Goal: Task Accomplishment & Management: Complete application form

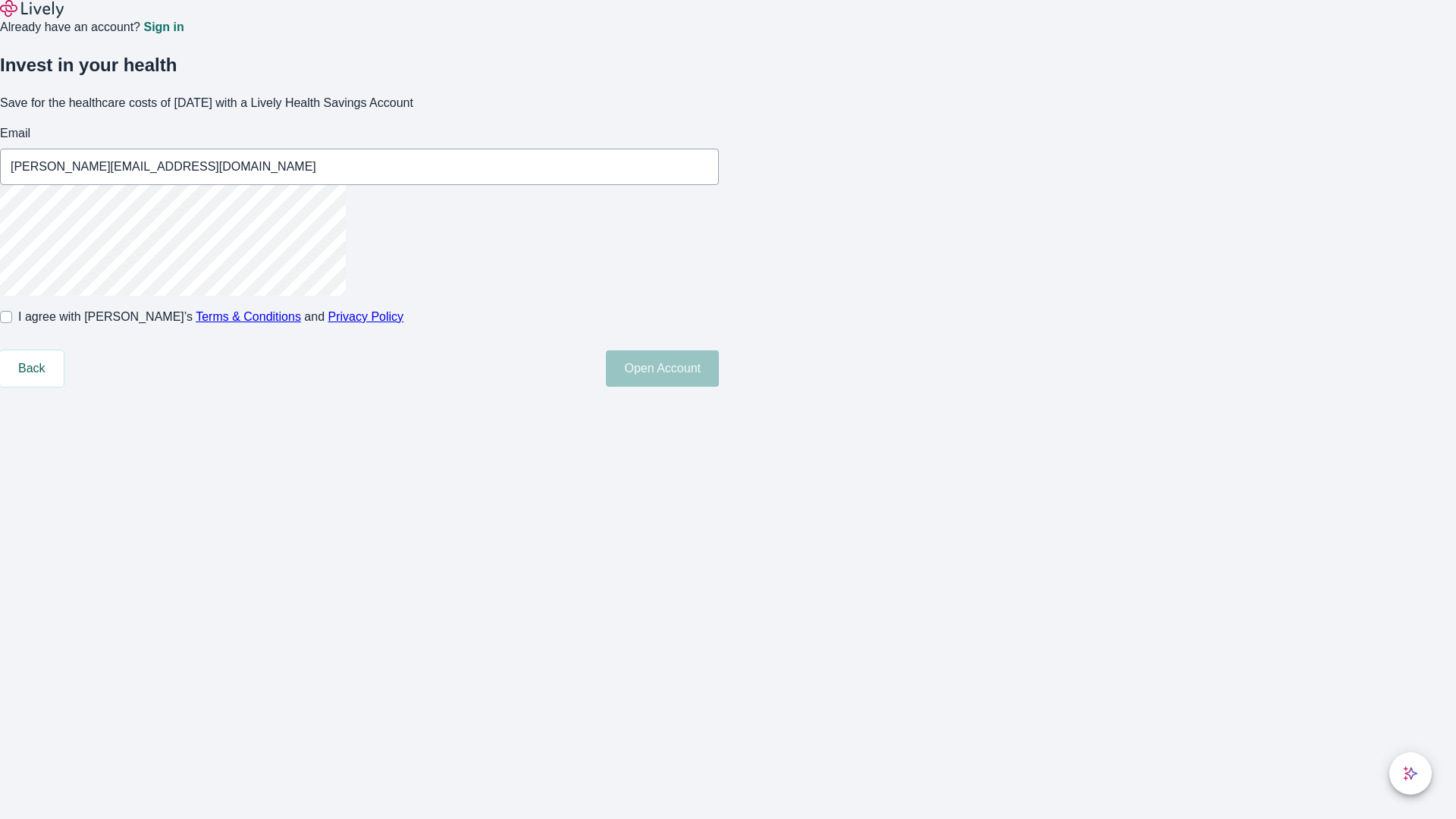
click at [12, 323] on input "I agree with Lively’s Terms & Conditions and Privacy Policy" at bounding box center [6, 317] width 12 height 12
checkbox input "true"
click at [719, 387] on button "Open Account" at bounding box center [662, 369] width 113 height 37
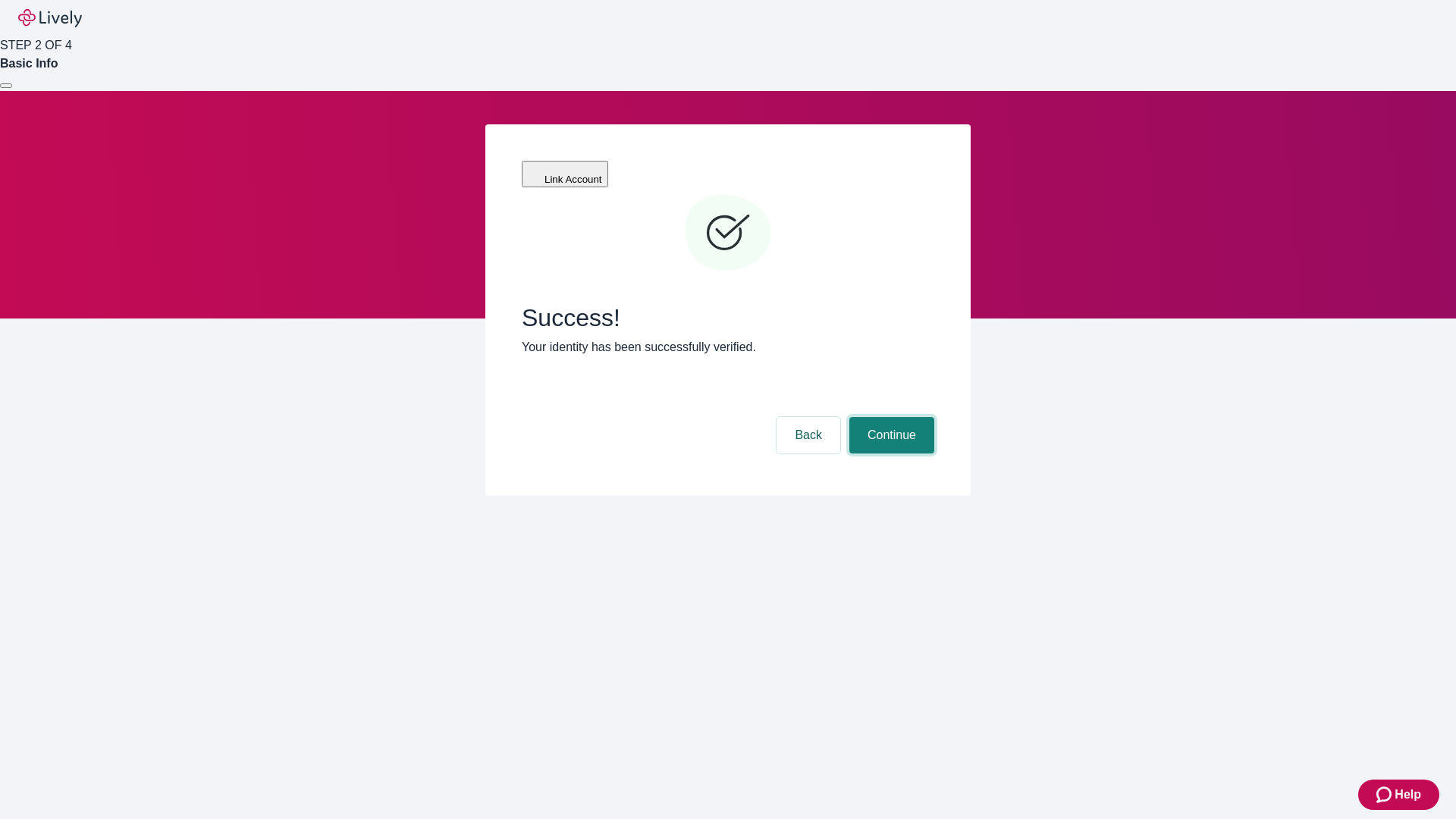
click at [890, 417] on button "Continue" at bounding box center [892, 435] width 85 height 37
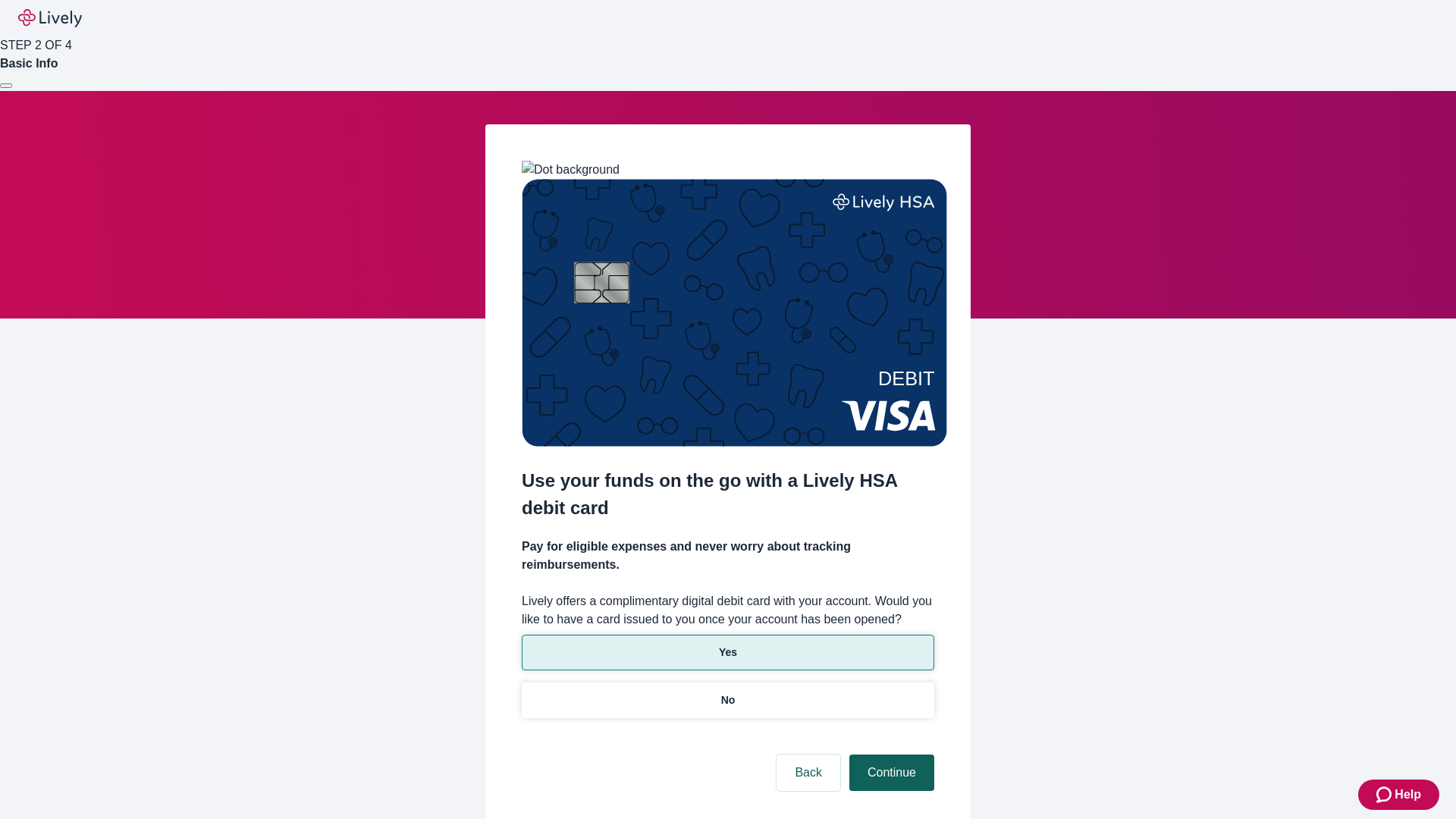
click at [728, 645] on p "Yes" at bounding box center [728, 653] width 18 height 16
click at [890, 755] on button "Continue" at bounding box center [892, 773] width 85 height 37
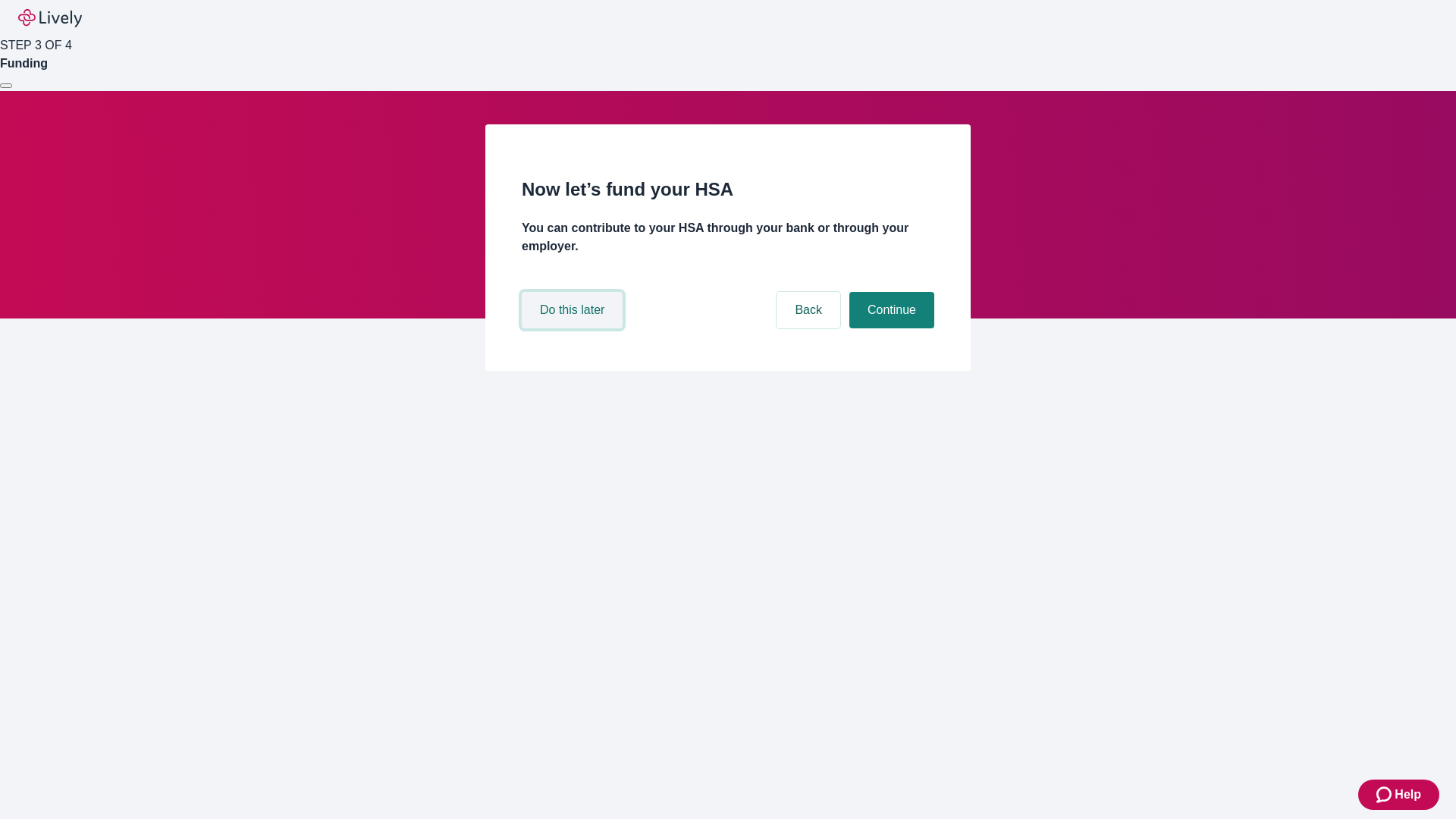
click at [574, 329] on button "Do this later" at bounding box center [572, 310] width 101 height 37
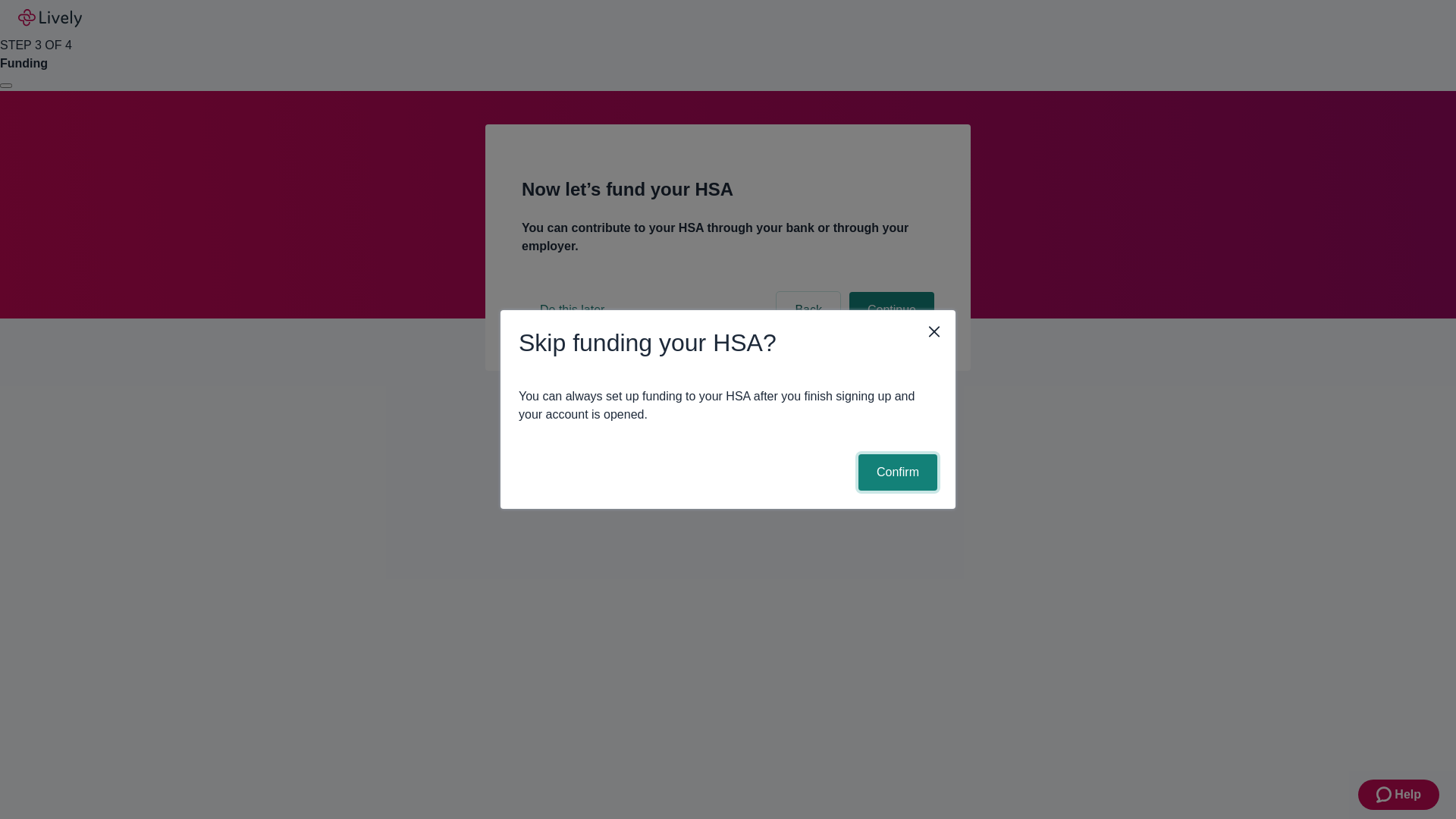
click at [896, 473] on button "Confirm" at bounding box center [898, 473] width 79 height 37
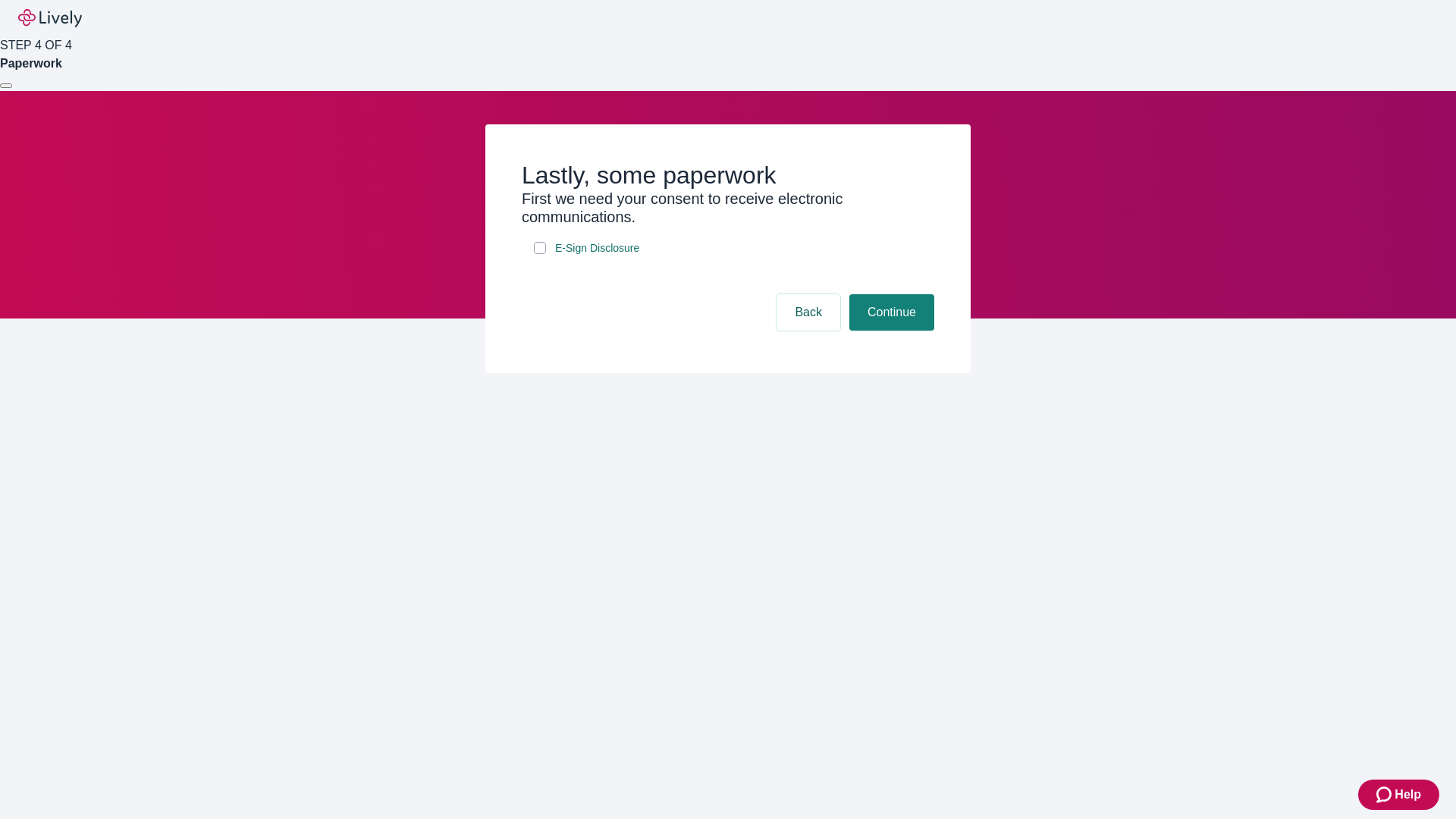
click at [540, 254] on input "E-Sign Disclosure" at bounding box center [540, 248] width 12 height 12
checkbox input "true"
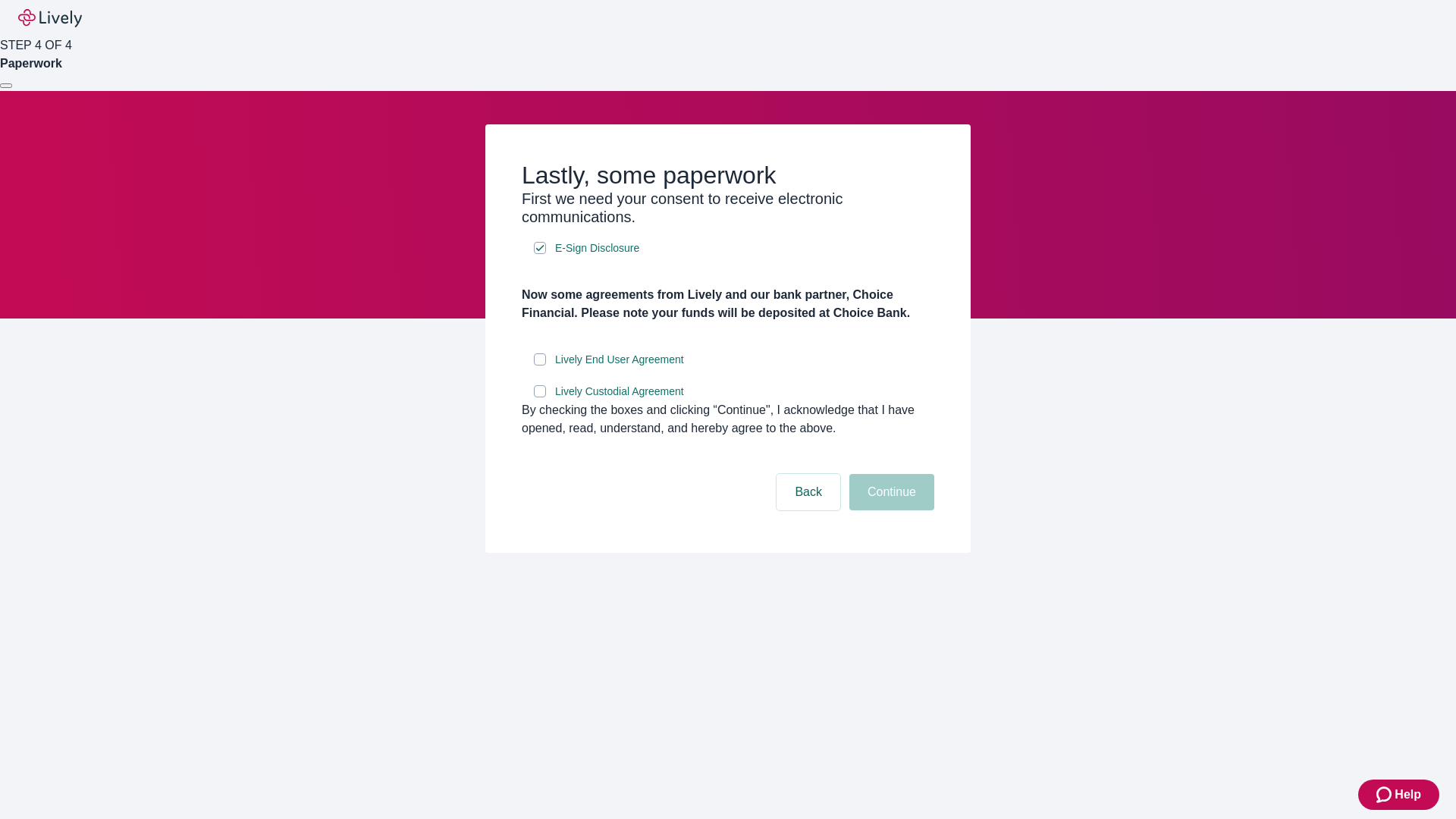
click at [540, 365] on input "Lively End User Agreement" at bounding box center [540, 359] width 12 height 12
checkbox input "true"
click at [540, 397] on input "Lively Custodial Agreement" at bounding box center [540, 391] width 12 height 12
checkbox input "true"
click at [890, 510] on button "Continue" at bounding box center [892, 493] width 85 height 37
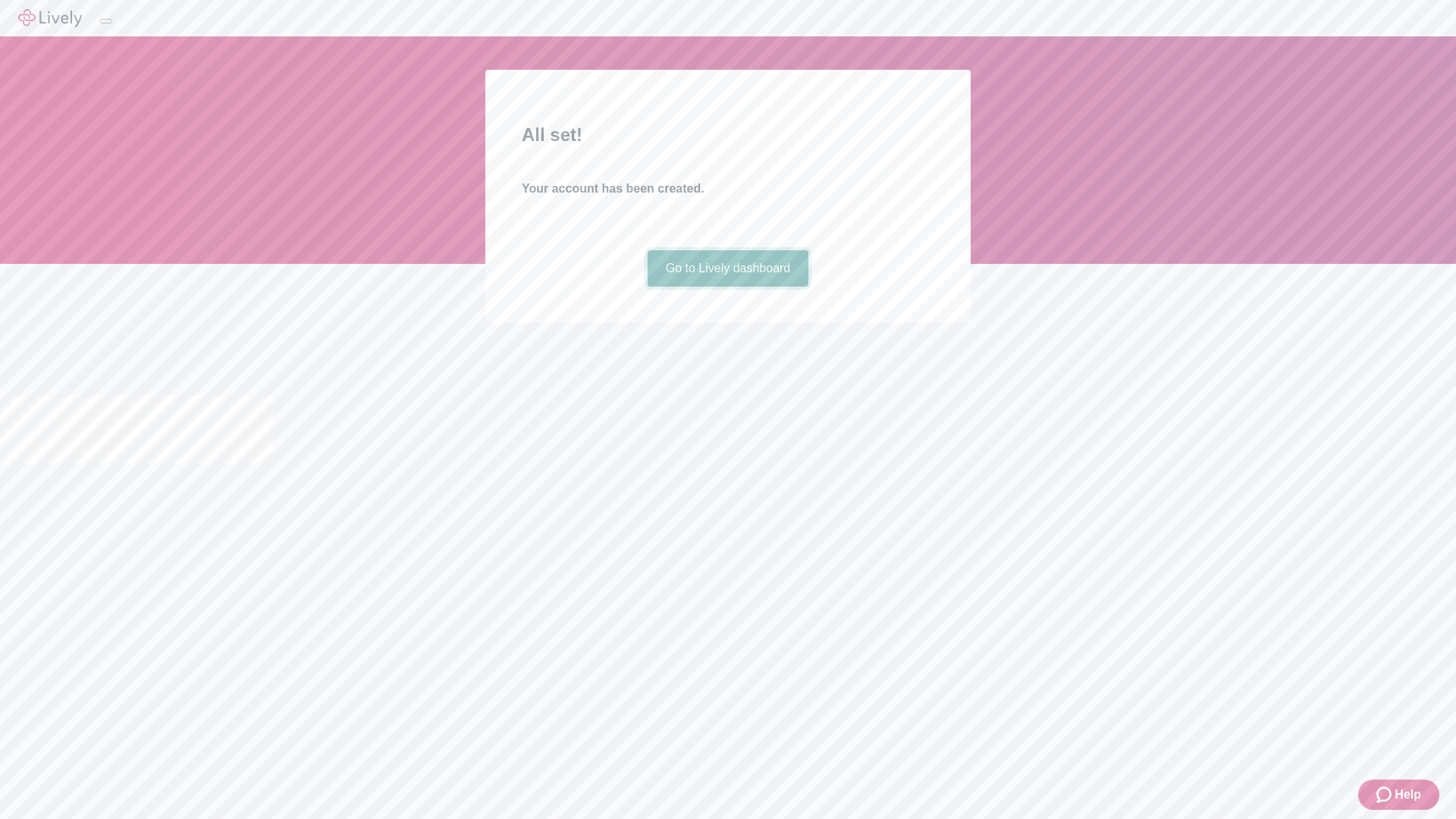
click at [728, 287] on link "Go to Lively dashboard" at bounding box center [728, 268] width 162 height 37
